Goal: Information Seeking & Learning: Learn about a topic

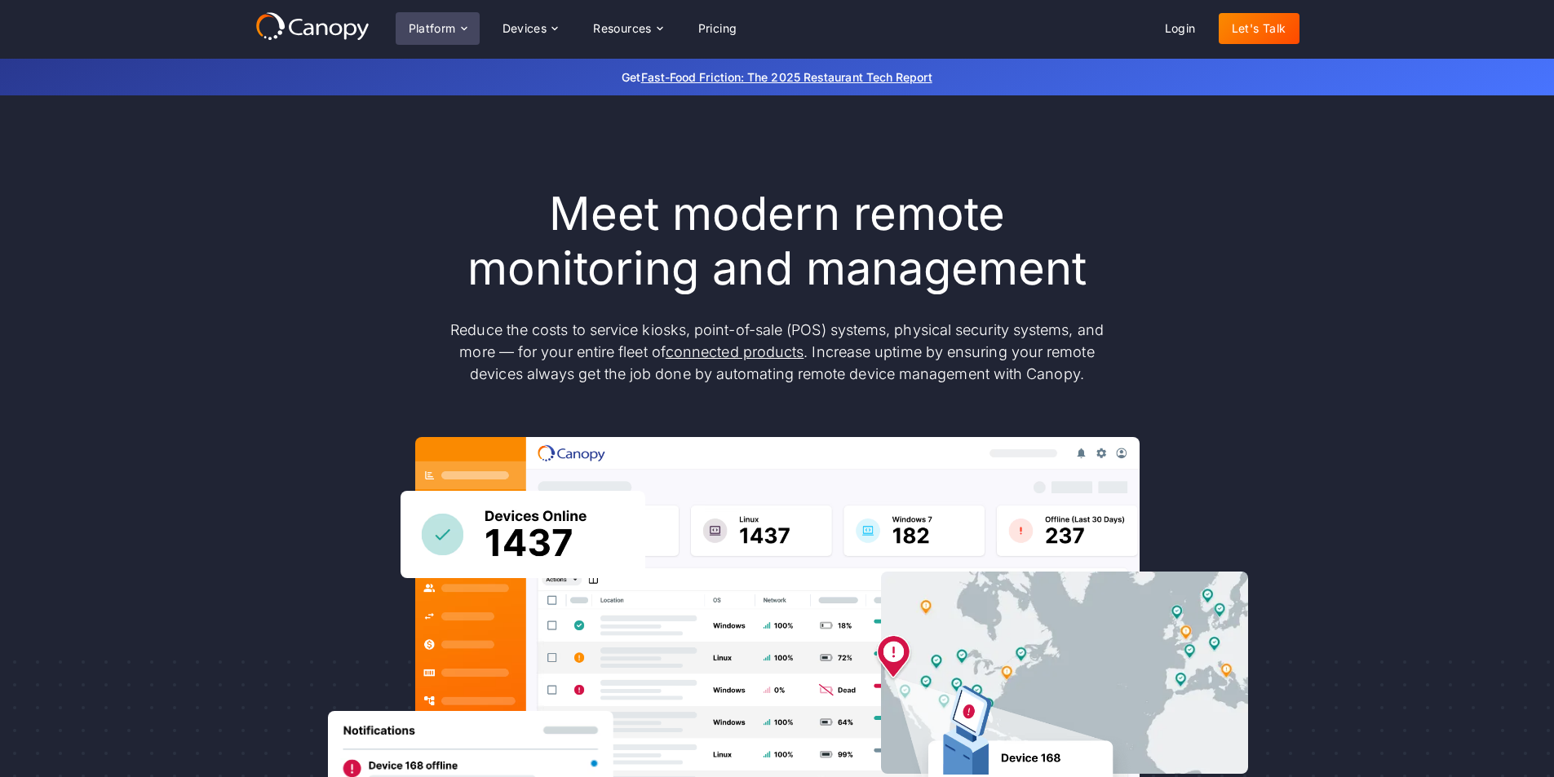
click at [444, 28] on div "Platform" at bounding box center [432, 28] width 47 height 11
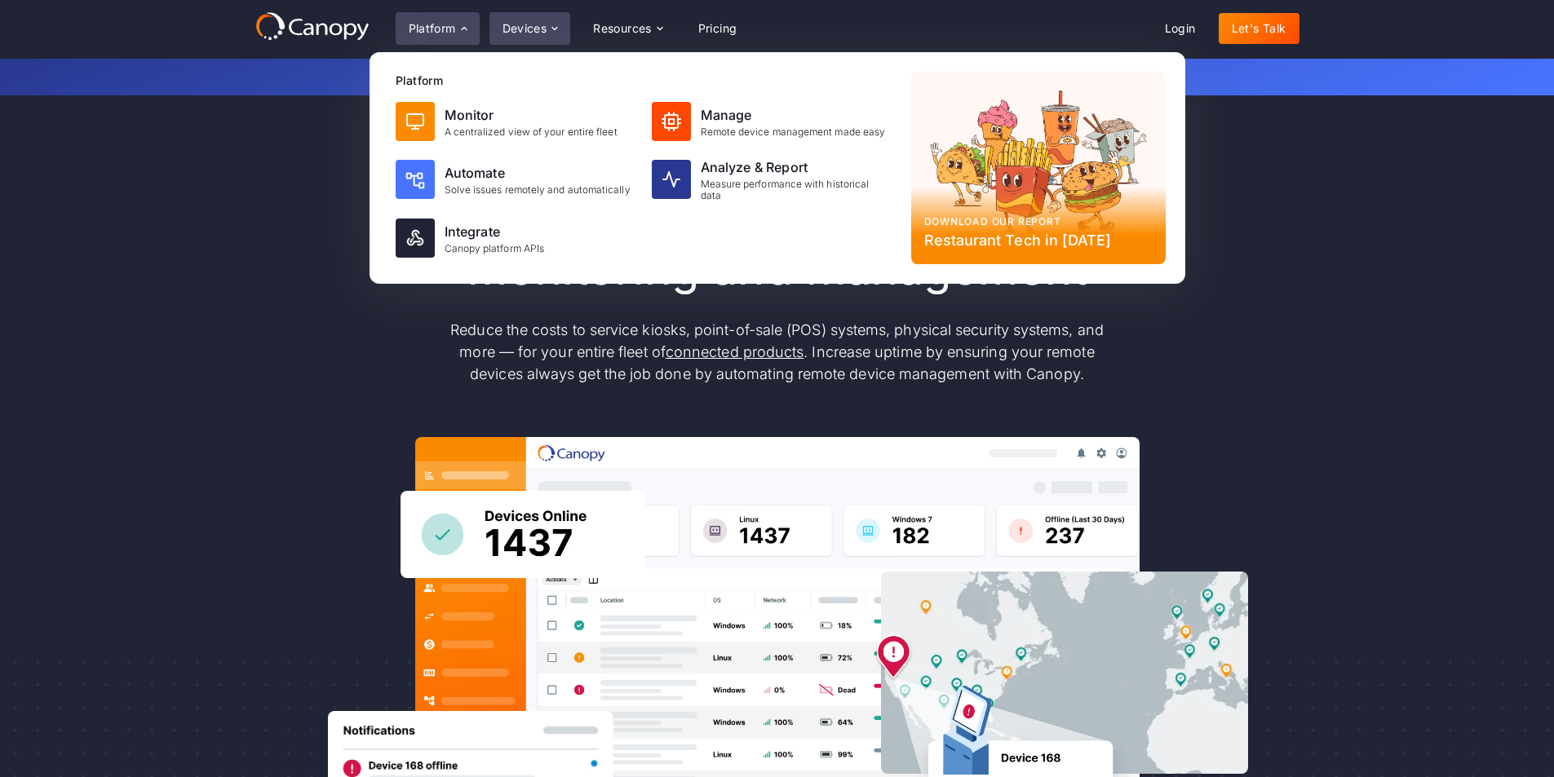
click at [513, 26] on div "Devices" at bounding box center [525, 28] width 45 height 11
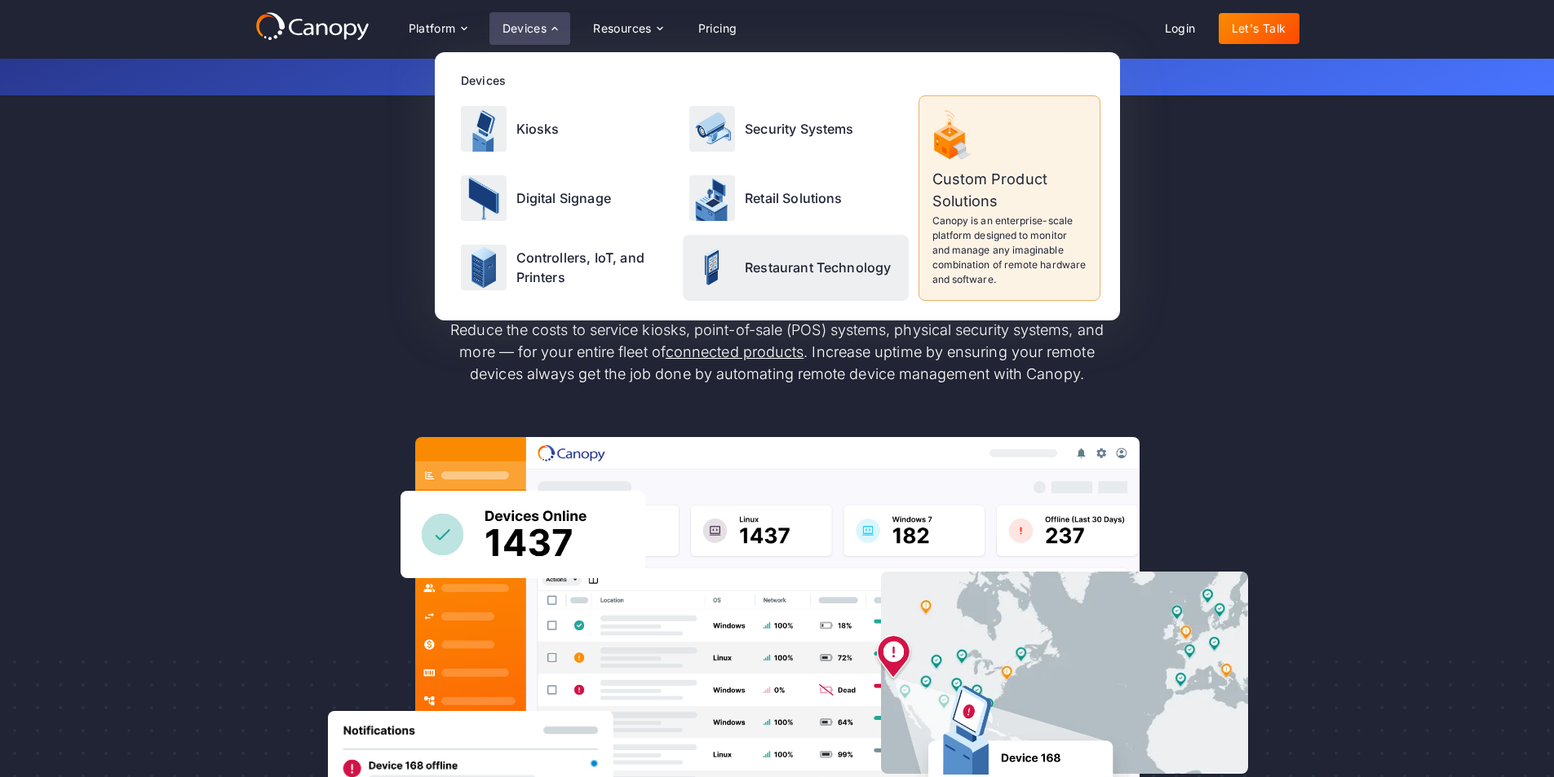
click at [789, 268] on p "Restaurant Technology" at bounding box center [818, 268] width 146 height 20
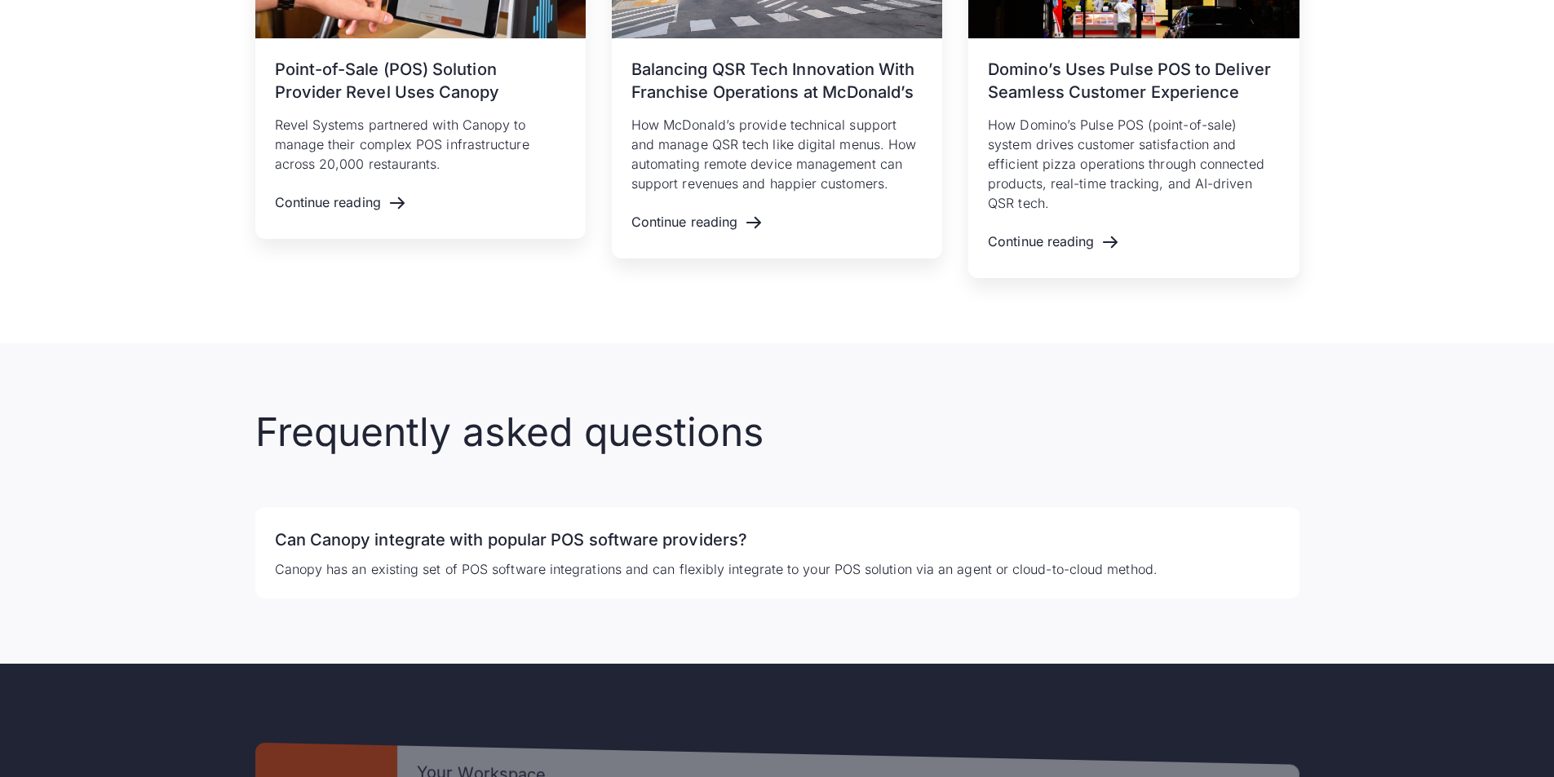
scroll to position [3589, 0]
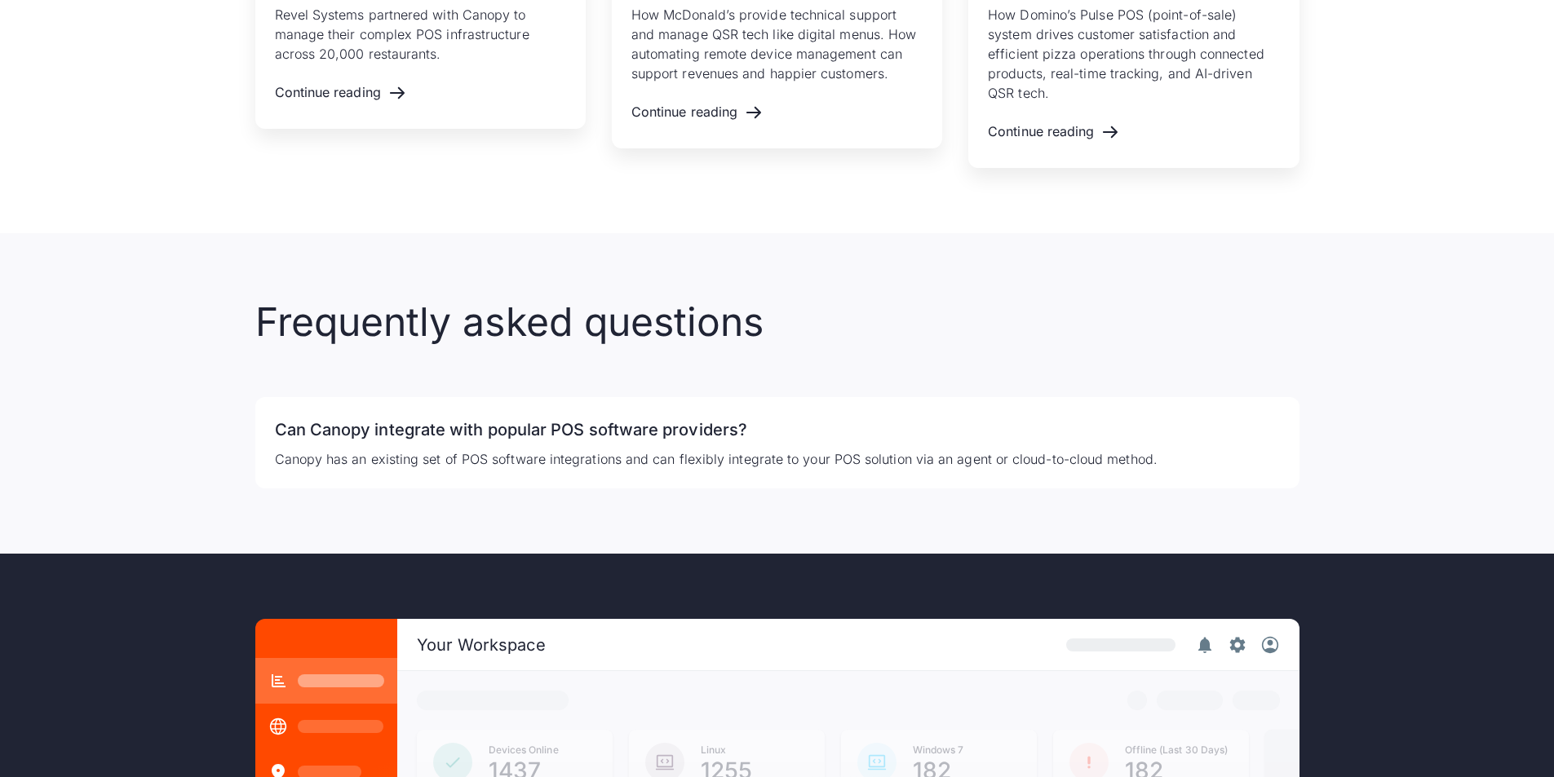
click at [666, 336] on h2 "Frequently asked questions" at bounding box center [777, 322] width 1044 height 47
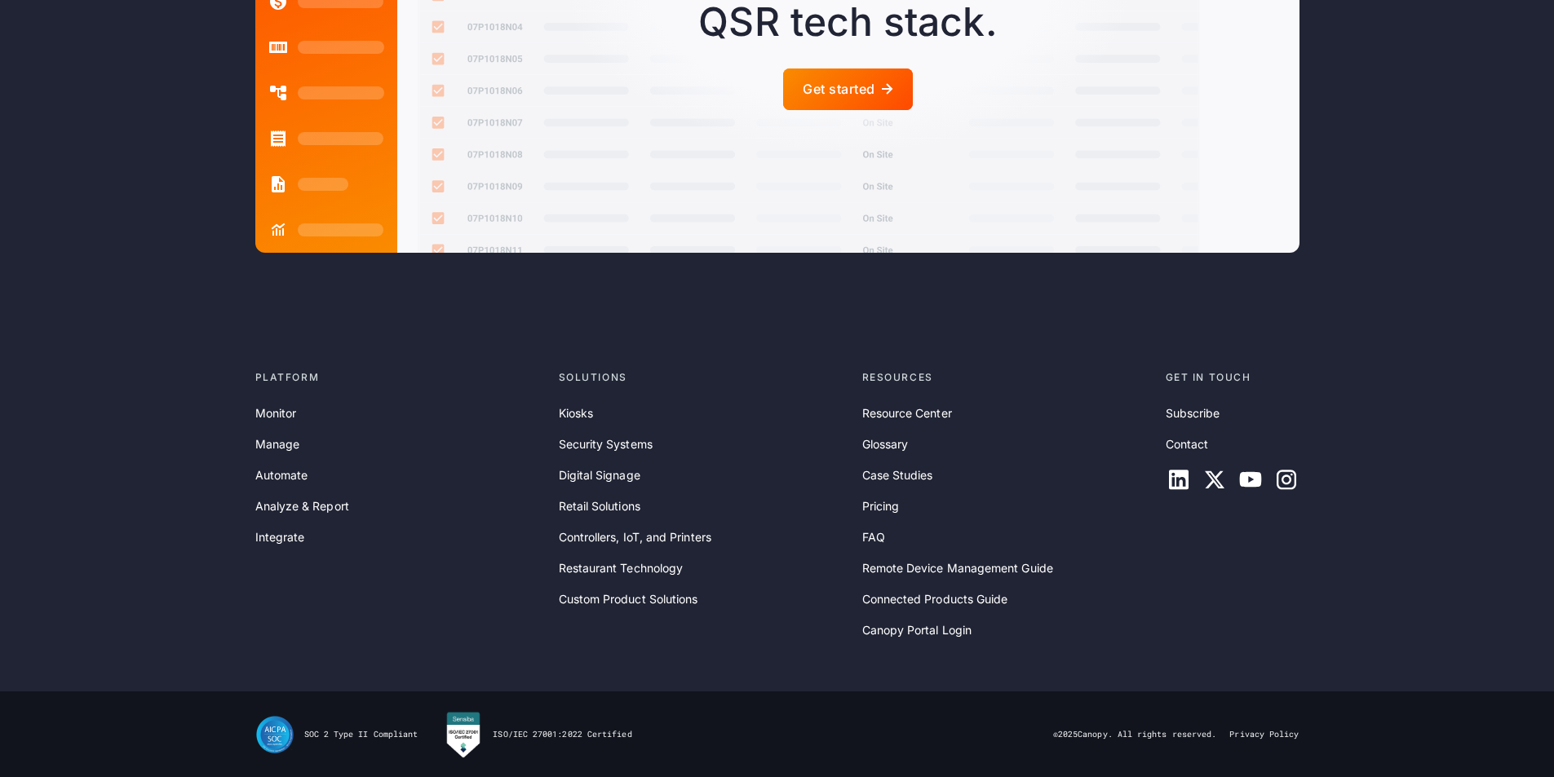
scroll to position [4544, 0]
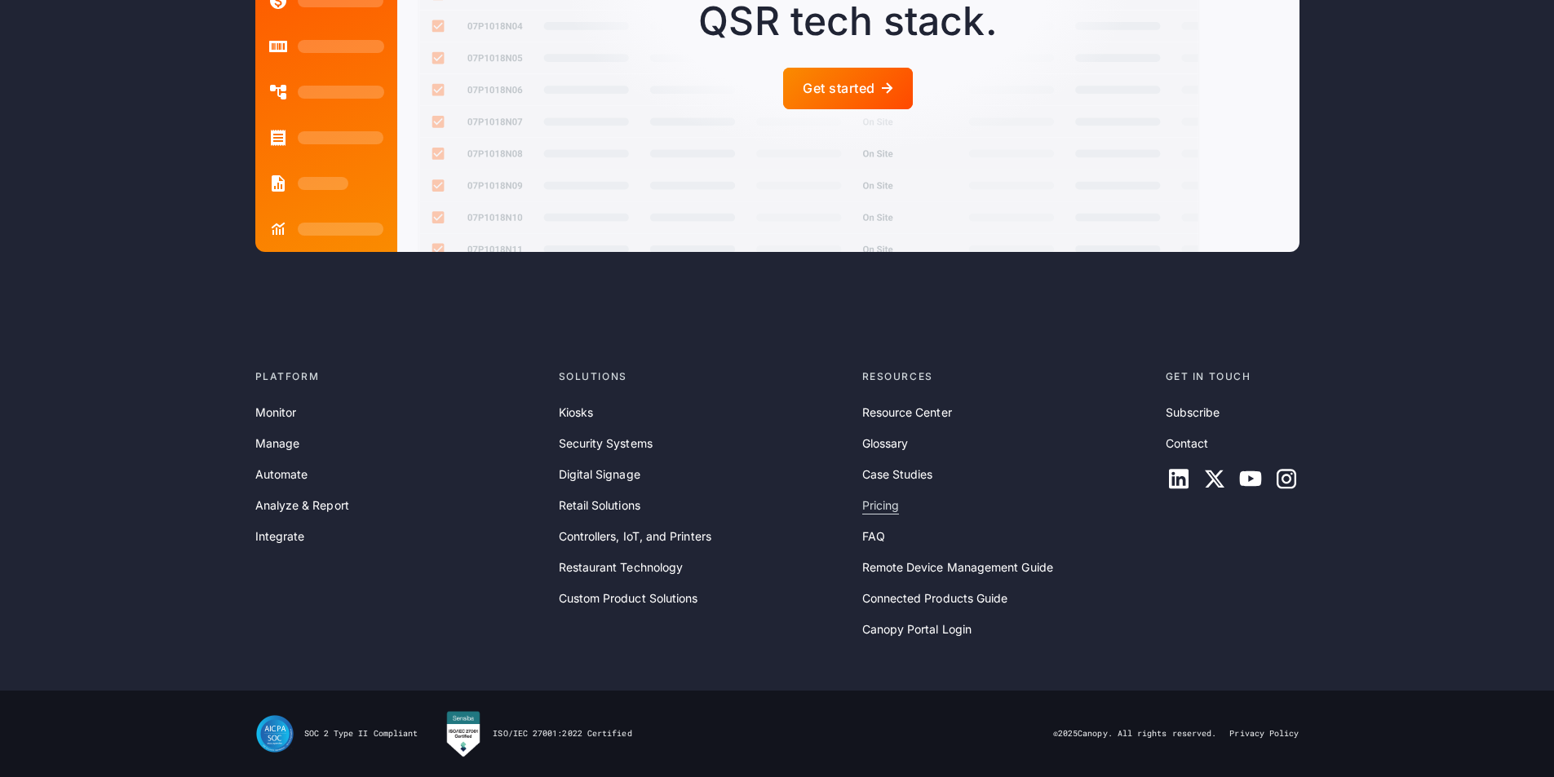
click at [883, 511] on link "Pricing" at bounding box center [881, 506] width 38 height 18
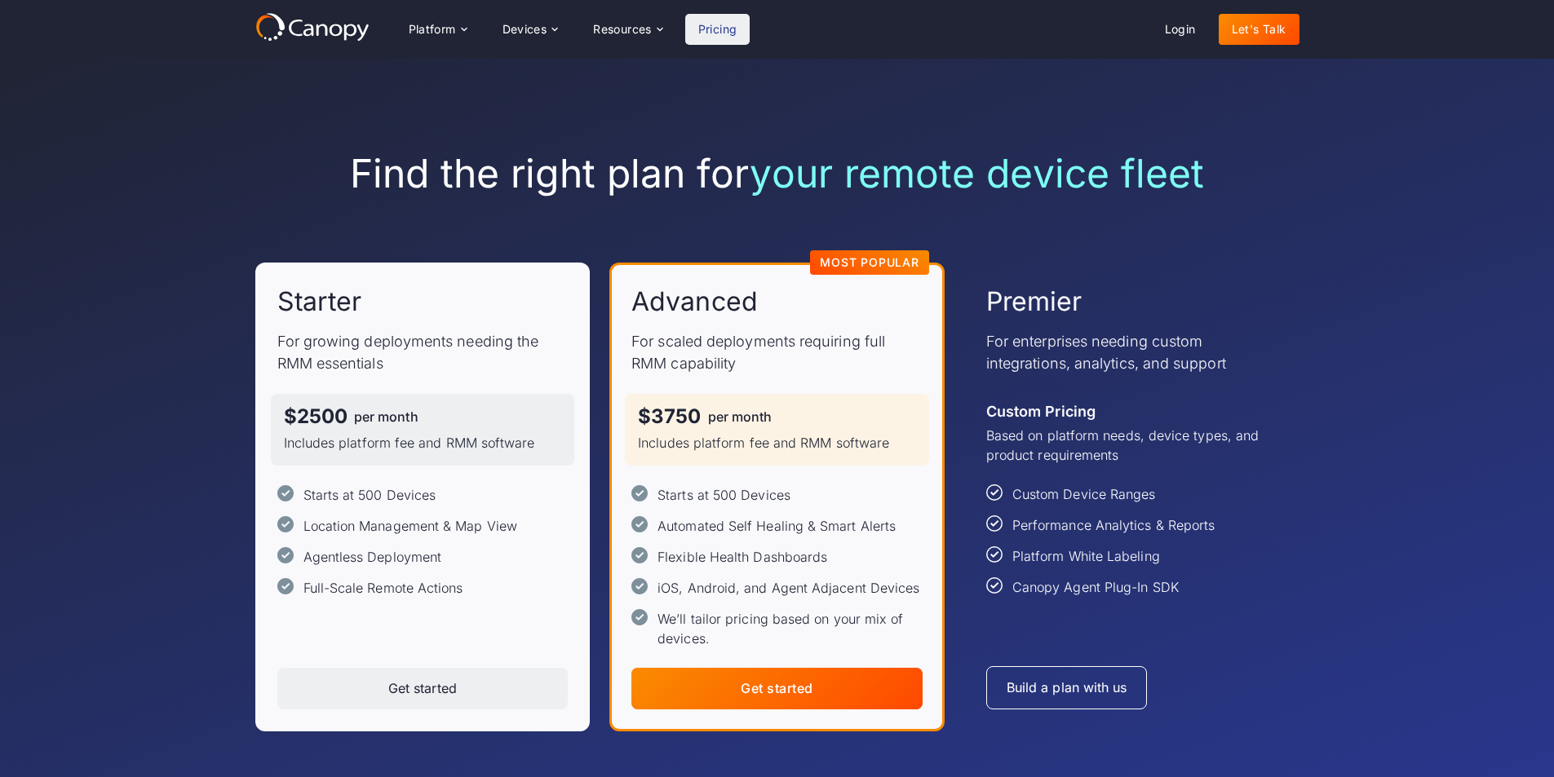
click at [319, 20] on icon at bounding box center [312, 26] width 114 height 29
